Goal: Task Accomplishment & Management: Manage account settings

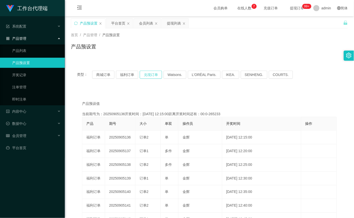
drag, startPoint x: 150, startPoint y: 74, endPoint x: 148, endPoint y: 74, distance: 2.5
click at [150, 74] on button "兑现订单" at bounding box center [151, 75] width 22 height 8
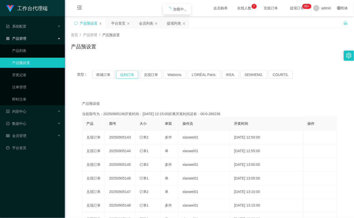
click at [132, 74] on button "福利订单" at bounding box center [127, 75] width 22 height 8
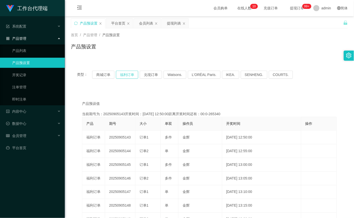
click at [125, 75] on button "福利订单" at bounding box center [127, 75] width 22 height 8
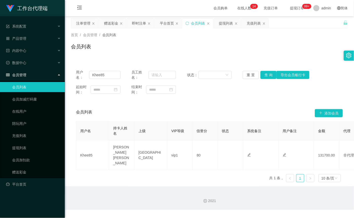
click at [104, 75] on input "Khee85" at bounding box center [104, 75] width 31 height 8
click at [25, 172] on link "赠送彩金" at bounding box center [36, 172] width 49 height 10
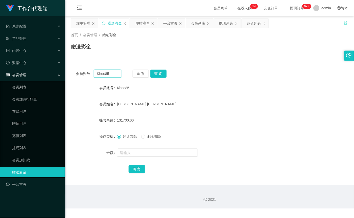
click at [117, 73] on input "Khee85" at bounding box center [107, 74] width 27 height 8
paste input "Lousywan"
type input "Lousywan"
click at [159, 75] on button "查 询" at bounding box center [158, 74] width 16 height 8
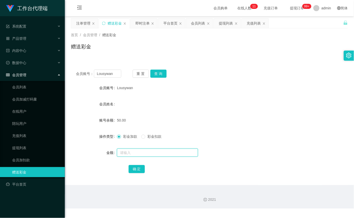
click at [130, 150] on input "text" at bounding box center [157, 153] width 81 height 8
type input "100"
click at [137, 172] on button "确 定" at bounding box center [137, 169] width 16 height 8
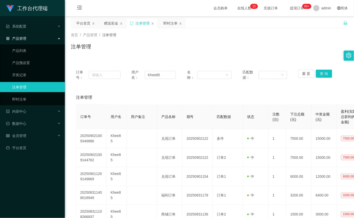
click at [160, 72] on input "Khee85" at bounding box center [160, 75] width 31 height 8
type input "Lousywan"
click at [320, 77] on button "查 询" at bounding box center [324, 74] width 16 height 8
